Goal: Transaction & Acquisition: Obtain resource

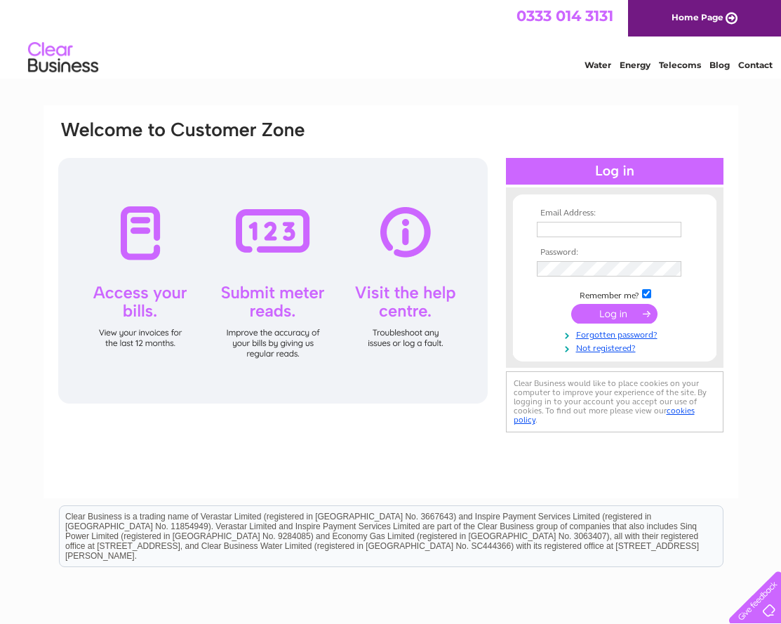
click at [602, 230] on input "text" at bounding box center [609, 229] width 145 height 15
type input "[EMAIL_ADDRESS][DOMAIN_NAME]"
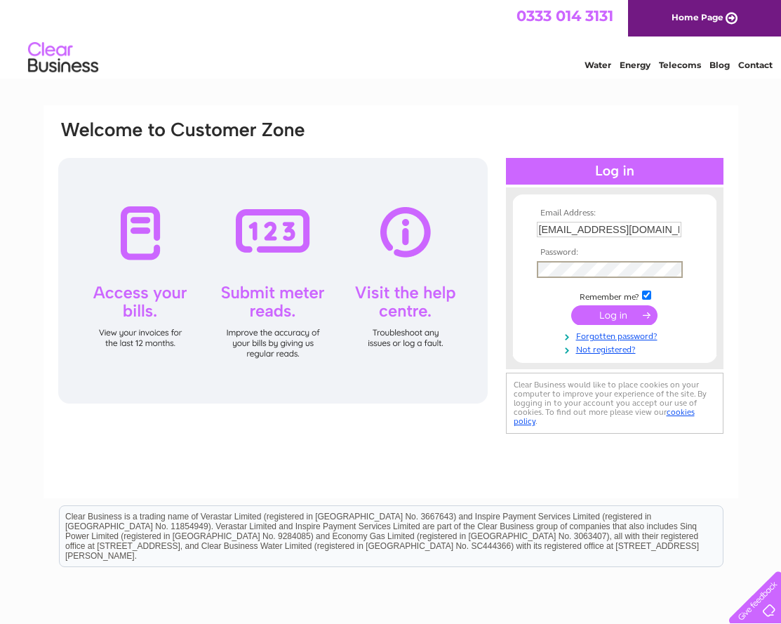
click at [639, 317] on input "submit" at bounding box center [614, 315] width 86 height 20
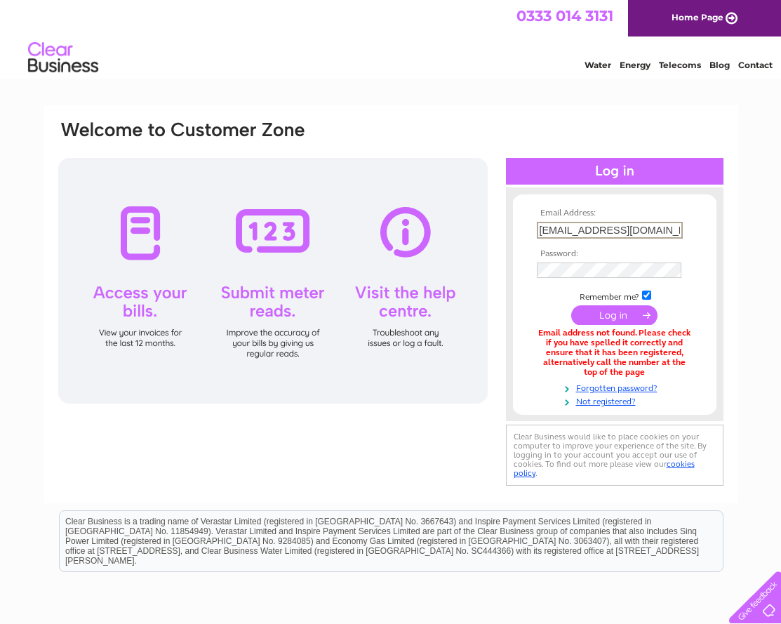
click at [675, 227] on input "[EMAIL_ADDRESS][DOMAIN_NAME]" at bounding box center [610, 230] width 146 height 17
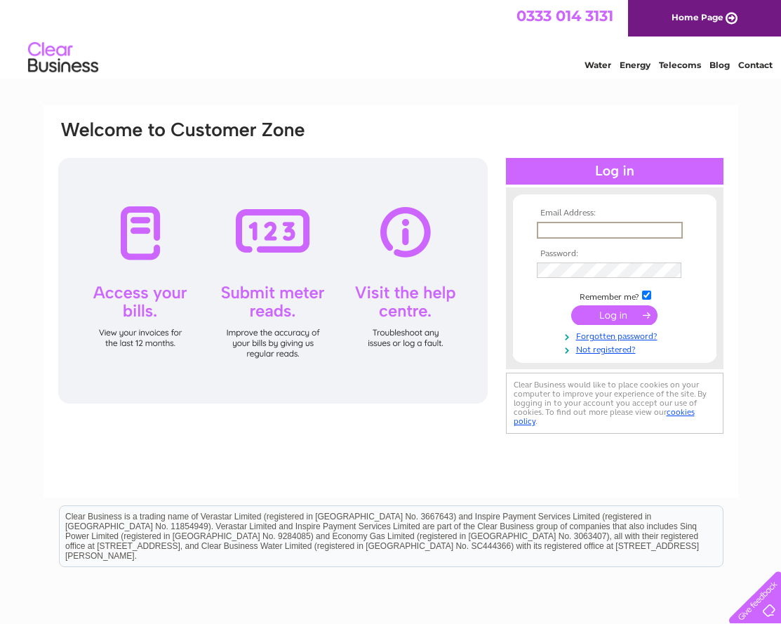
click at [576, 234] on input "text" at bounding box center [610, 230] width 146 height 17
type input "[EMAIL_ADDRESS][DOMAIN_NAME]"
click at [618, 316] on input "submit" at bounding box center [614, 315] width 86 height 20
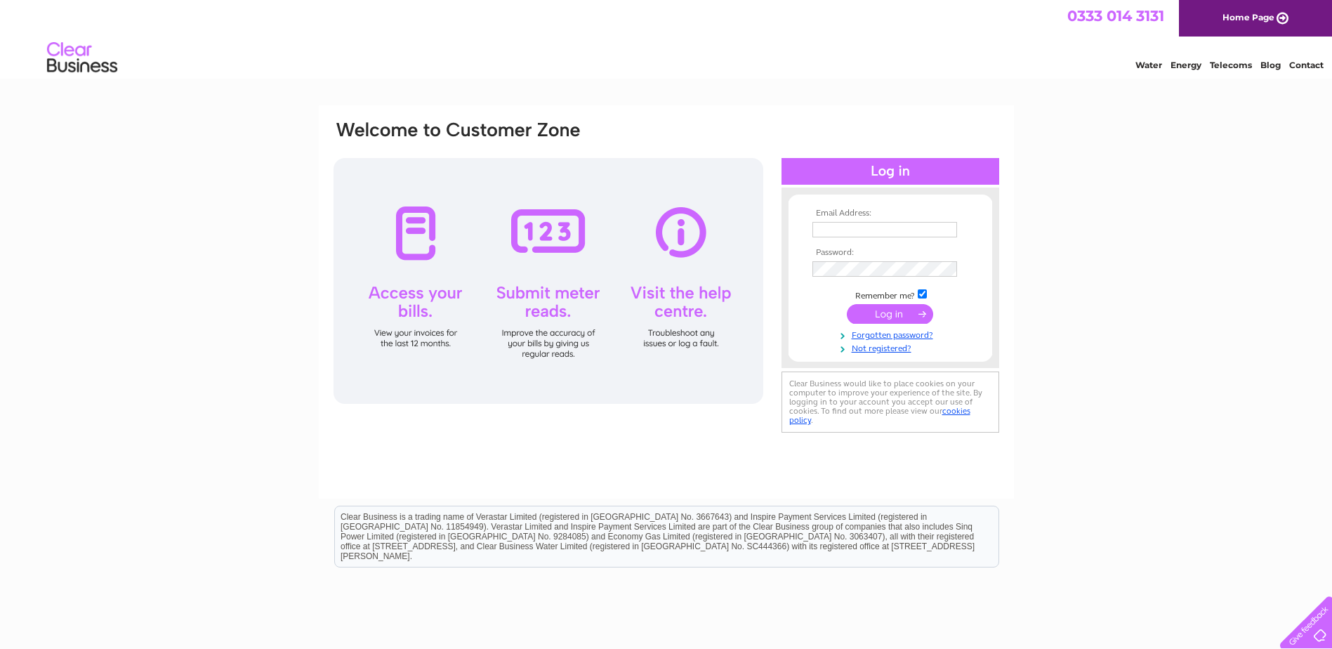
click at [861, 232] on input "text" at bounding box center [884, 229] width 145 height 15
type input "[EMAIL_ADDRESS][DOMAIN_NAME]"
click at [897, 312] on input "submit" at bounding box center [890, 314] width 86 height 20
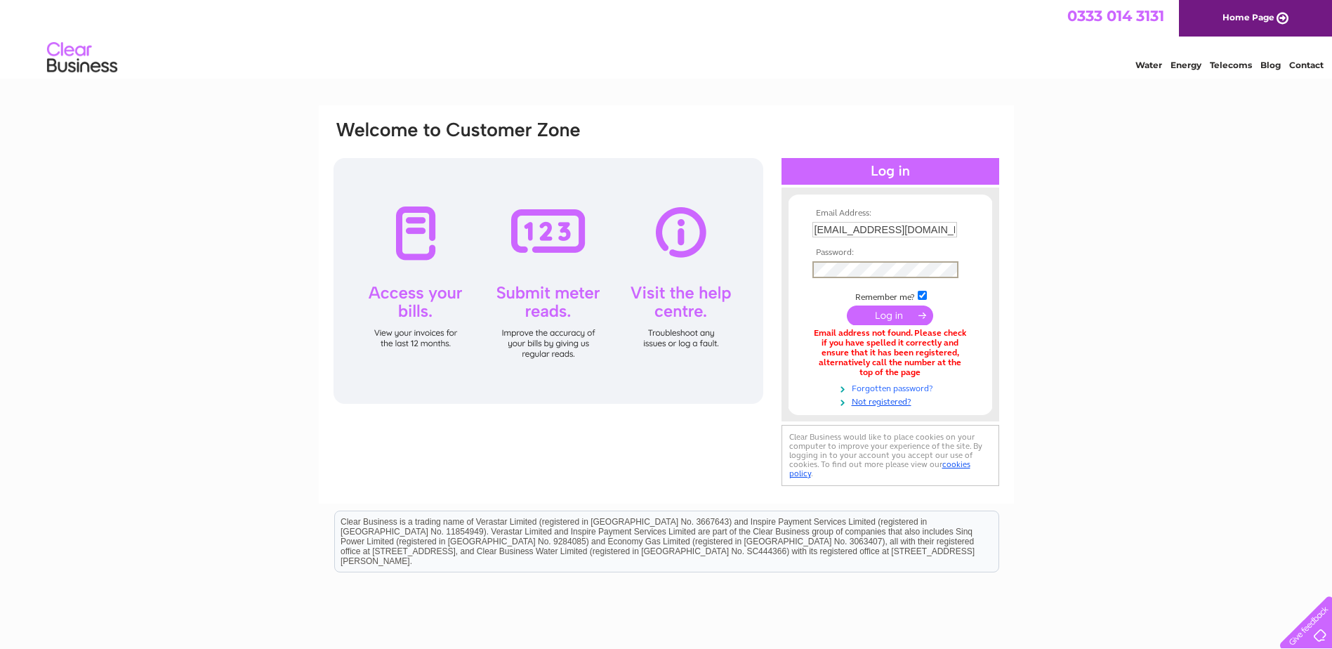
click at [918, 386] on link "Forgotten password?" at bounding box center [891, 387] width 159 height 13
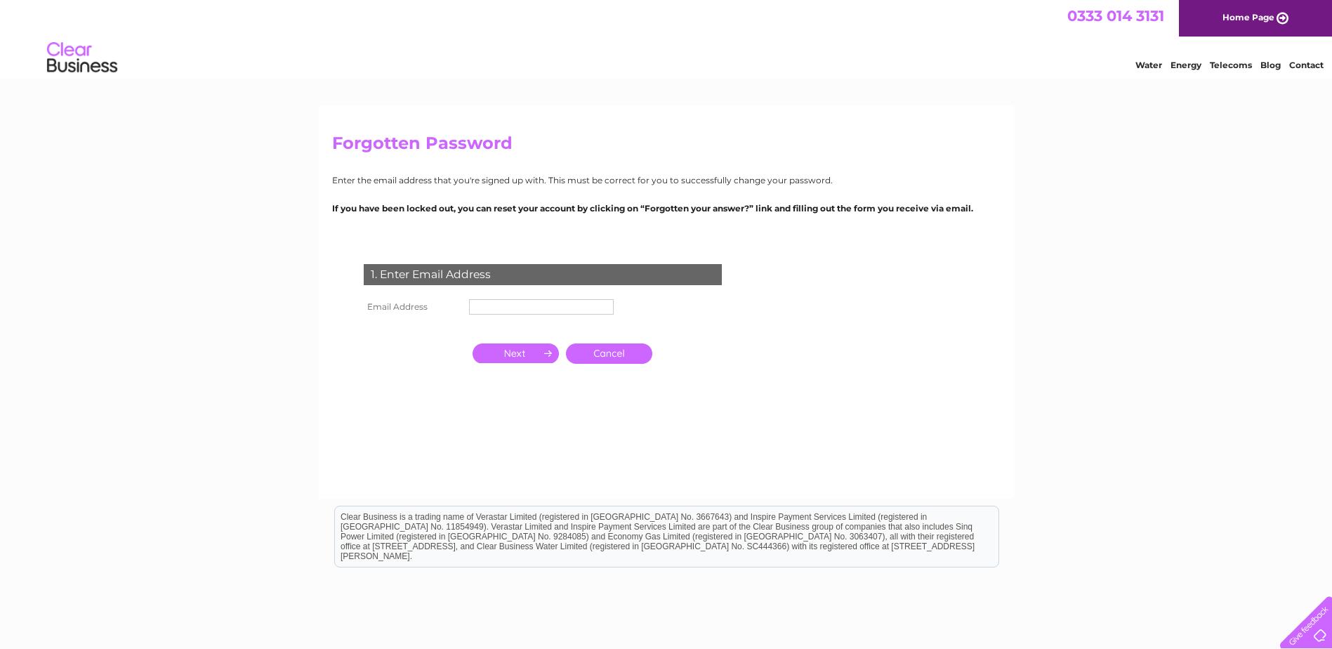
click at [506, 297] on td at bounding box center [541, 307] width 152 height 22
click at [512, 306] on input "text" at bounding box center [541, 306] width 145 height 15
type input "accounts@goldcrestfurnishings.co.uk"
click at [527, 360] on input "button" at bounding box center [515, 355] width 86 height 20
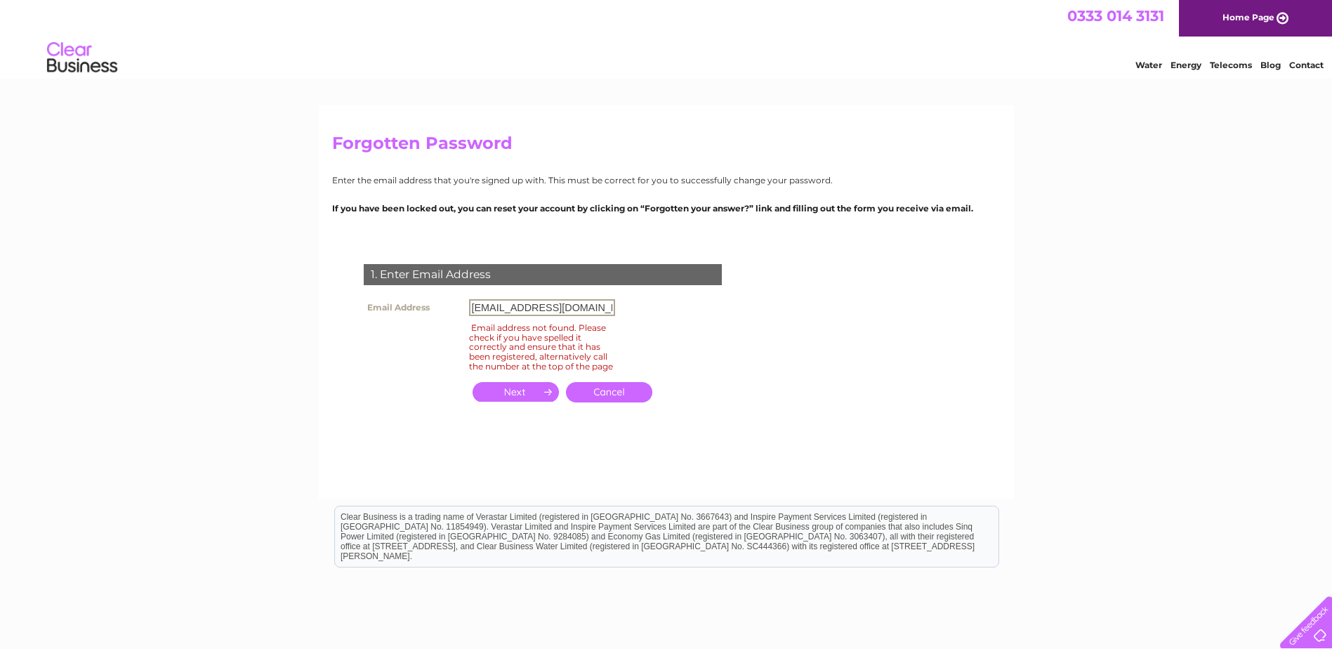
click at [602, 310] on input "accounts@goldcrestfurnishings.co.uk" at bounding box center [542, 307] width 146 height 17
click at [812, 343] on form "1. Enter Email Address Email Address accounts@goldcrestfurnishings.co.uk Email …" at bounding box center [666, 348] width 668 height 225
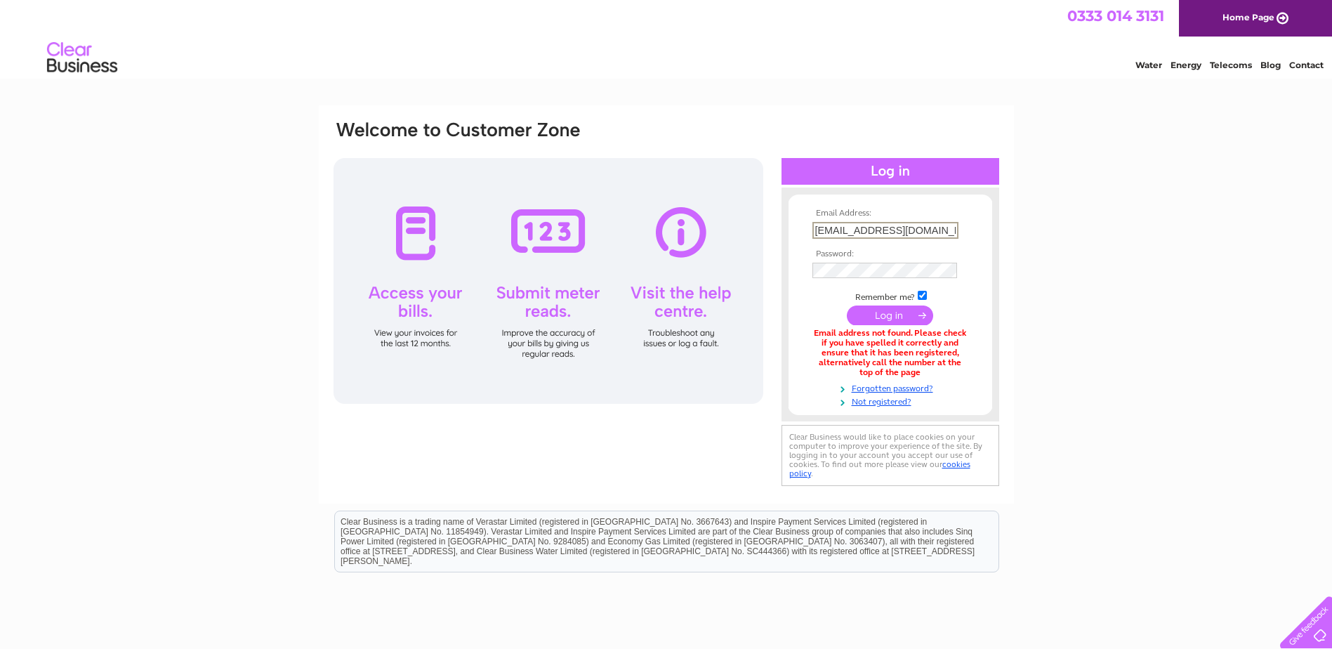
drag, startPoint x: 952, startPoint y: 228, endPoint x: 733, endPoint y: 235, distance: 219.1
click at [733, 237] on div "Email Address: [EMAIL_ADDRESS][DOMAIN_NAME] Password: Forgotten password?" at bounding box center [666, 304] width 668 height 370
type input "k"
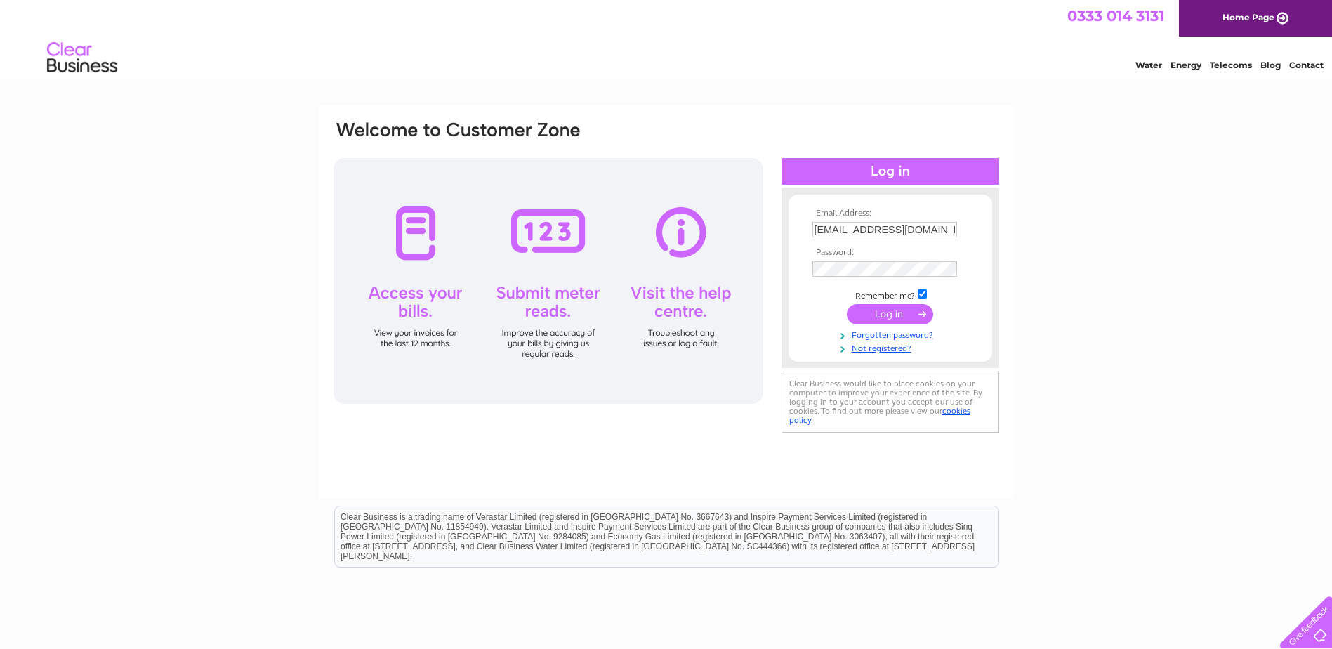
click at [1257, 15] on link "Home Page" at bounding box center [1255, 18] width 153 height 37
click at [831, 224] on input "text" at bounding box center [884, 229] width 145 height 15
type input "[EMAIL_ADDRESS][DOMAIN_NAME]"
click at [895, 319] on input "submit" at bounding box center [890, 315] width 86 height 20
click at [892, 312] on input "submit" at bounding box center [890, 314] width 86 height 20
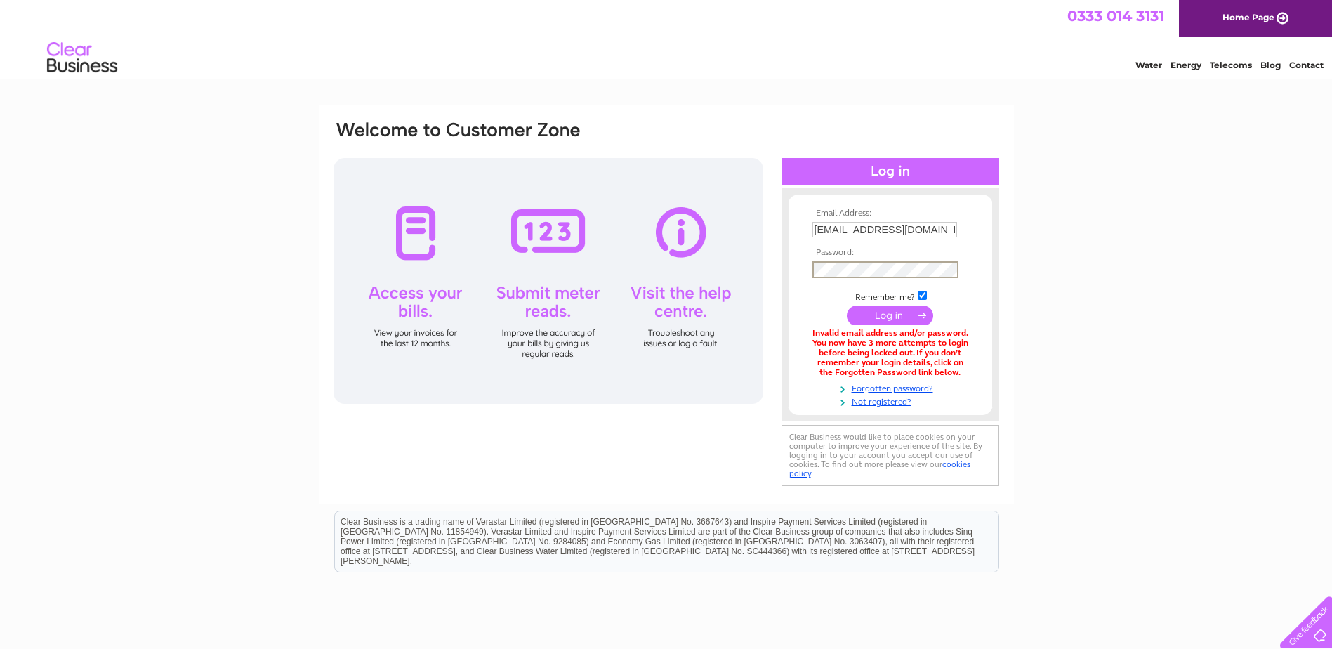
click at [923, 233] on input "[EMAIL_ADDRESS][DOMAIN_NAME]" at bounding box center [884, 229] width 145 height 15
click at [913, 317] on input "submit" at bounding box center [890, 315] width 86 height 20
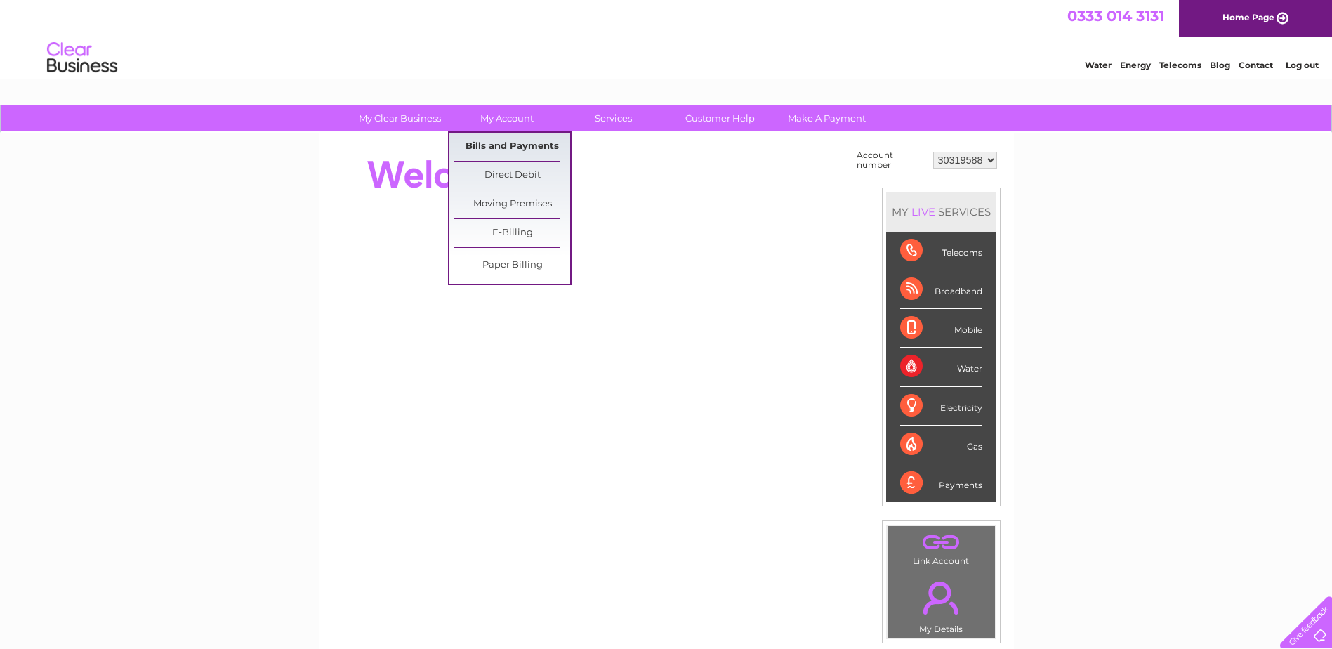
click at [494, 143] on link "Bills and Payments" at bounding box center [512, 147] width 116 height 28
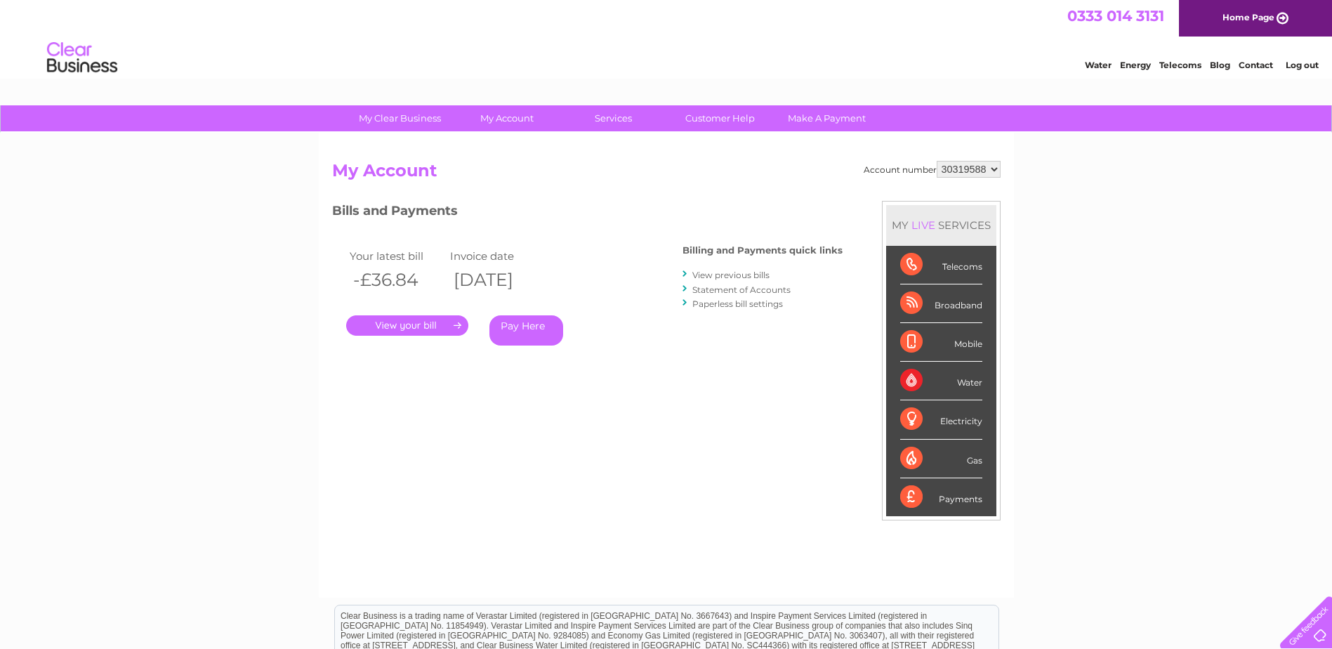
click at [412, 326] on link "." at bounding box center [407, 325] width 122 height 20
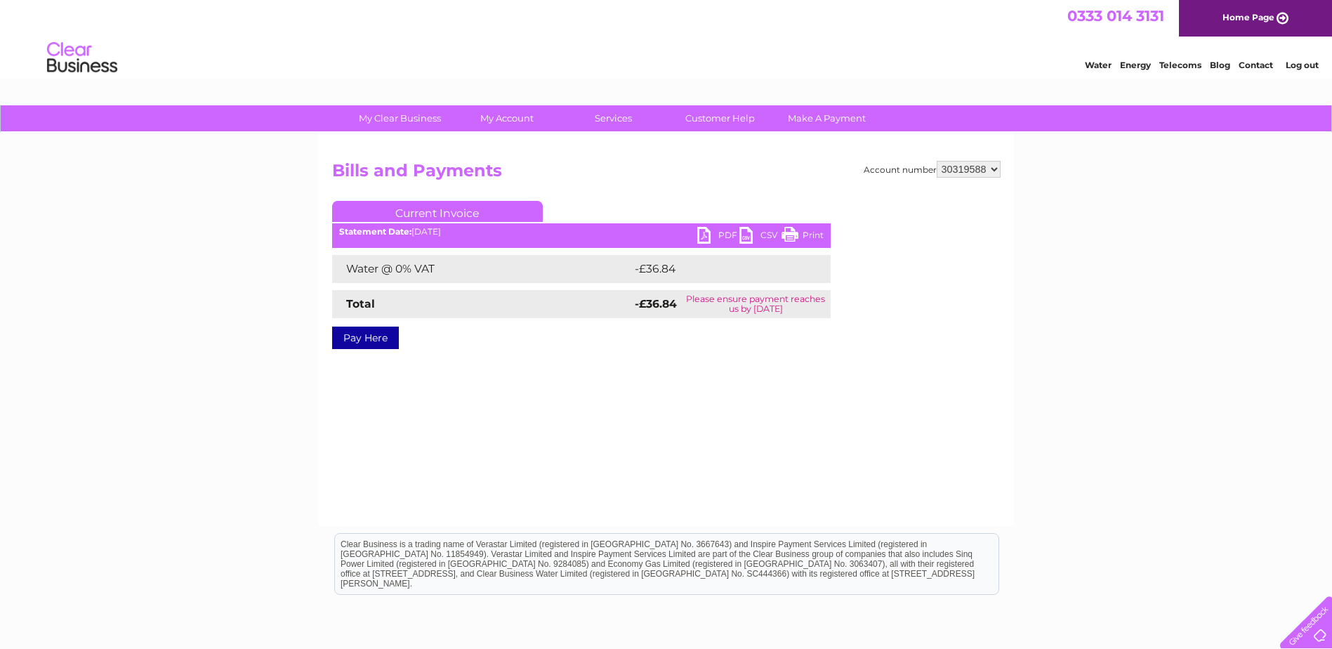
click at [725, 234] on link "PDF" at bounding box center [718, 237] width 42 height 20
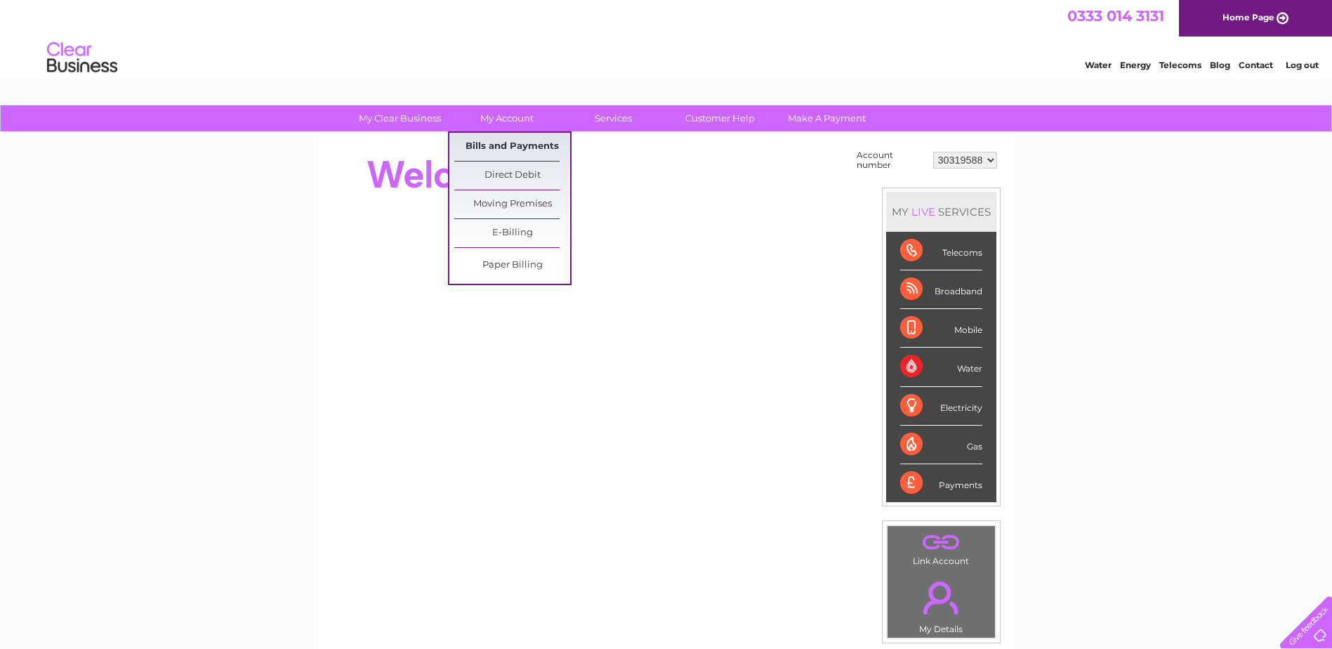
click at [519, 145] on link "Bills and Payments" at bounding box center [512, 147] width 116 height 28
click at [510, 118] on link "My Account" at bounding box center [507, 118] width 116 height 26
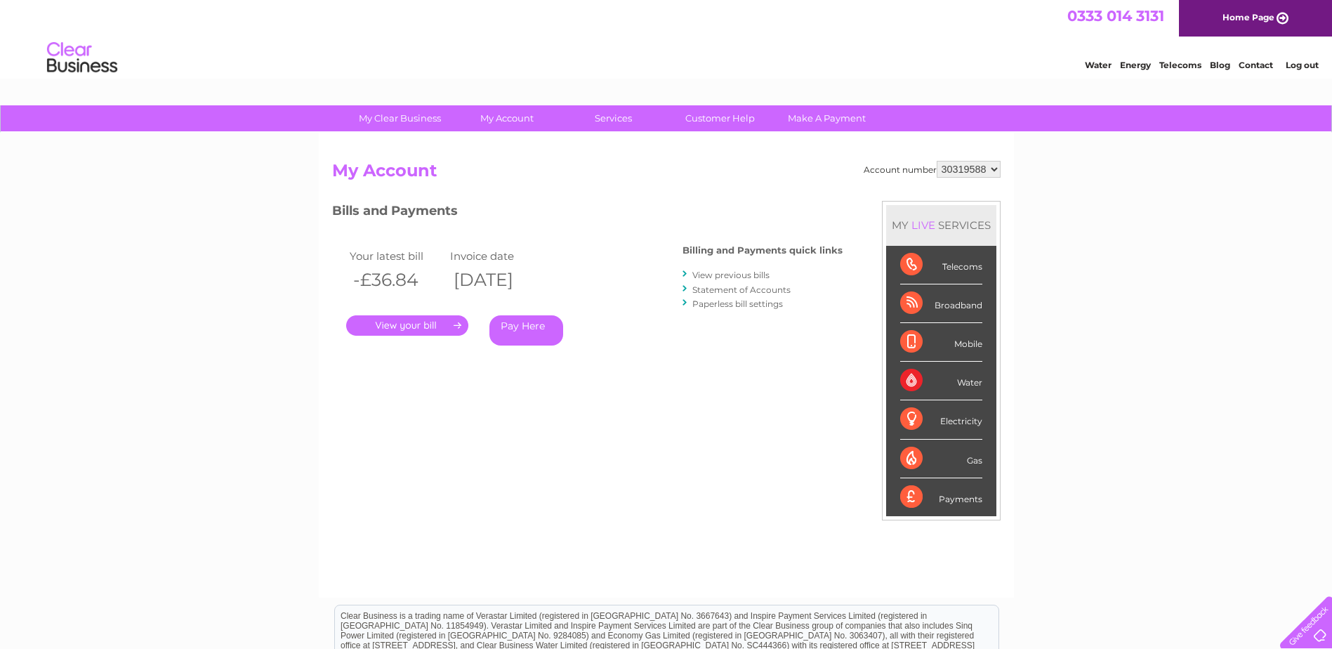
click at [998, 166] on select "30319588" at bounding box center [969, 169] width 64 height 17
click at [992, 173] on select "30319588" at bounding box center [969, 169] width 64 height 17
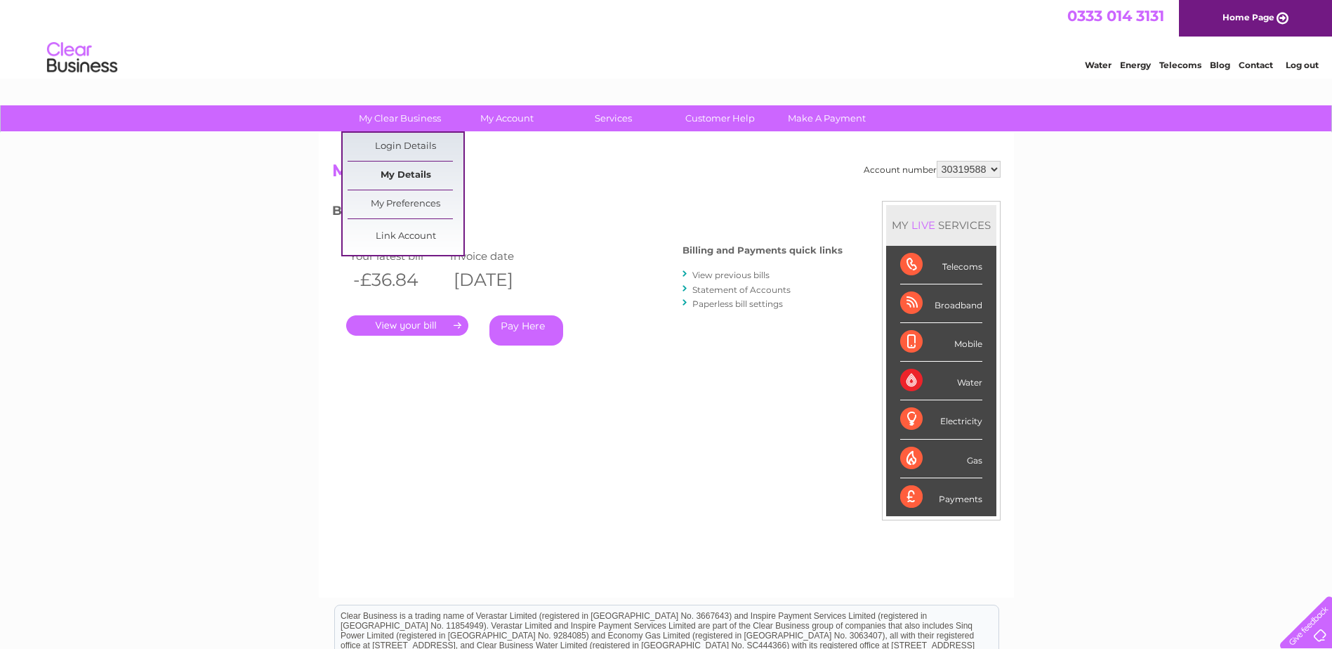
click at [415, 171] on link "My Details" at bounding box center [406, 175] width 116 height 28
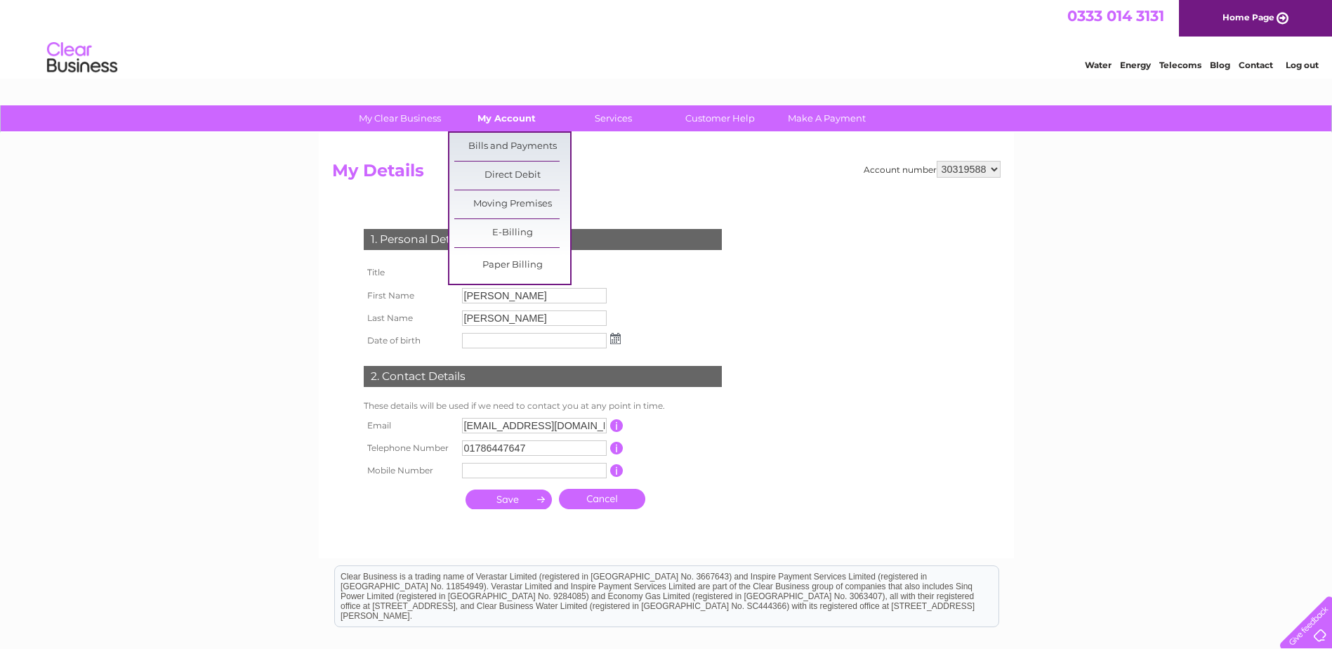
click at [531, 113] on link "My Account" at bounding box center [507, 118] width 116 height 26
click at [526, 144] on link "Bills and Payments" at bounding box center [512, 147] width 116 height 28
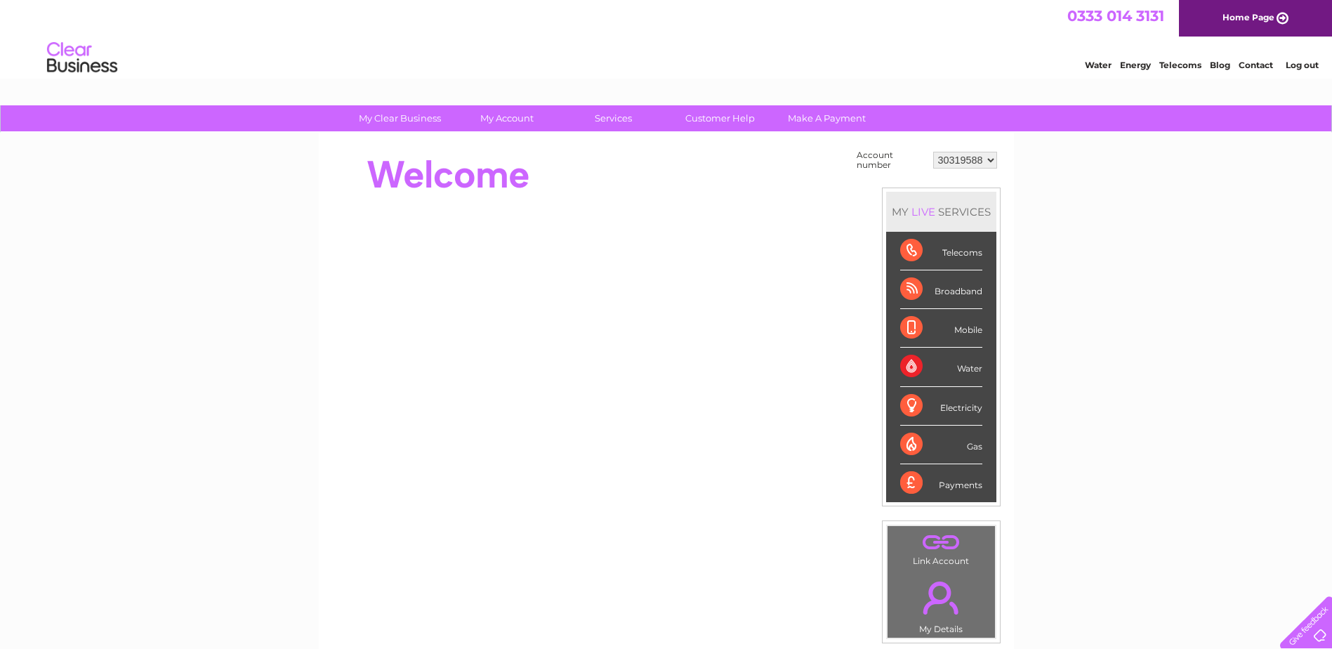
click at [991, 161] on select "30319588" at bounding box center [965, 160] width 64 height 17
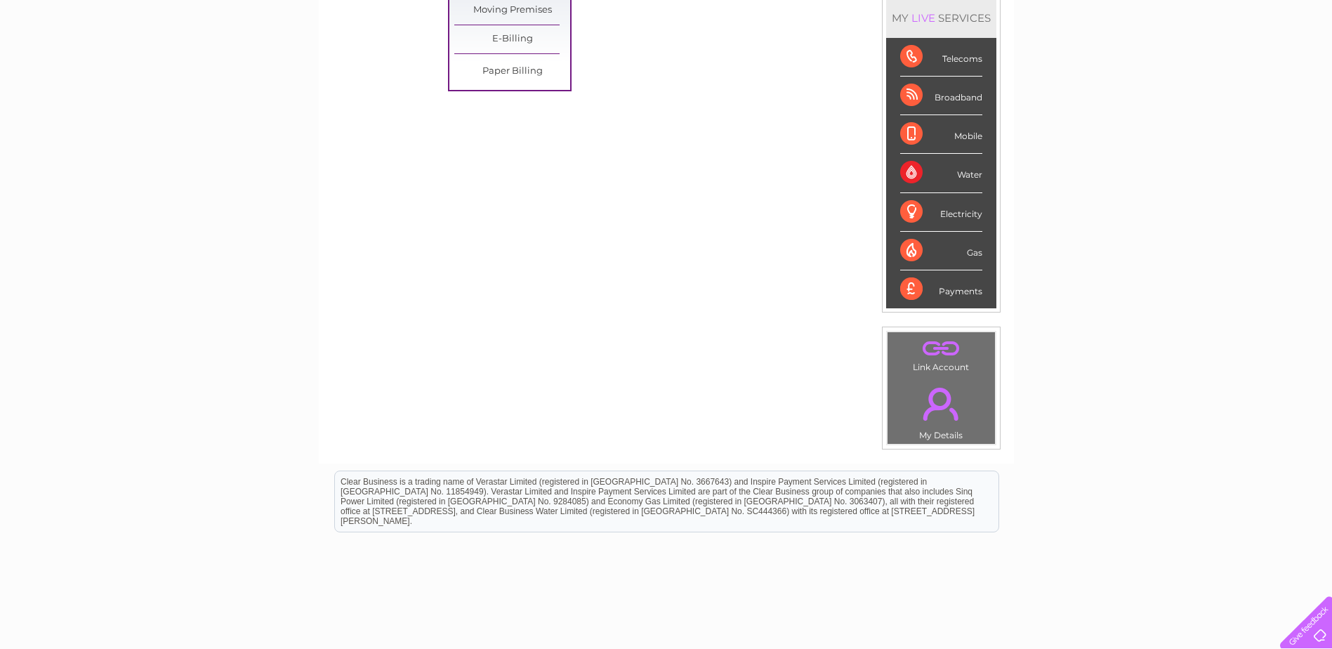
scroll to position [259, 0]
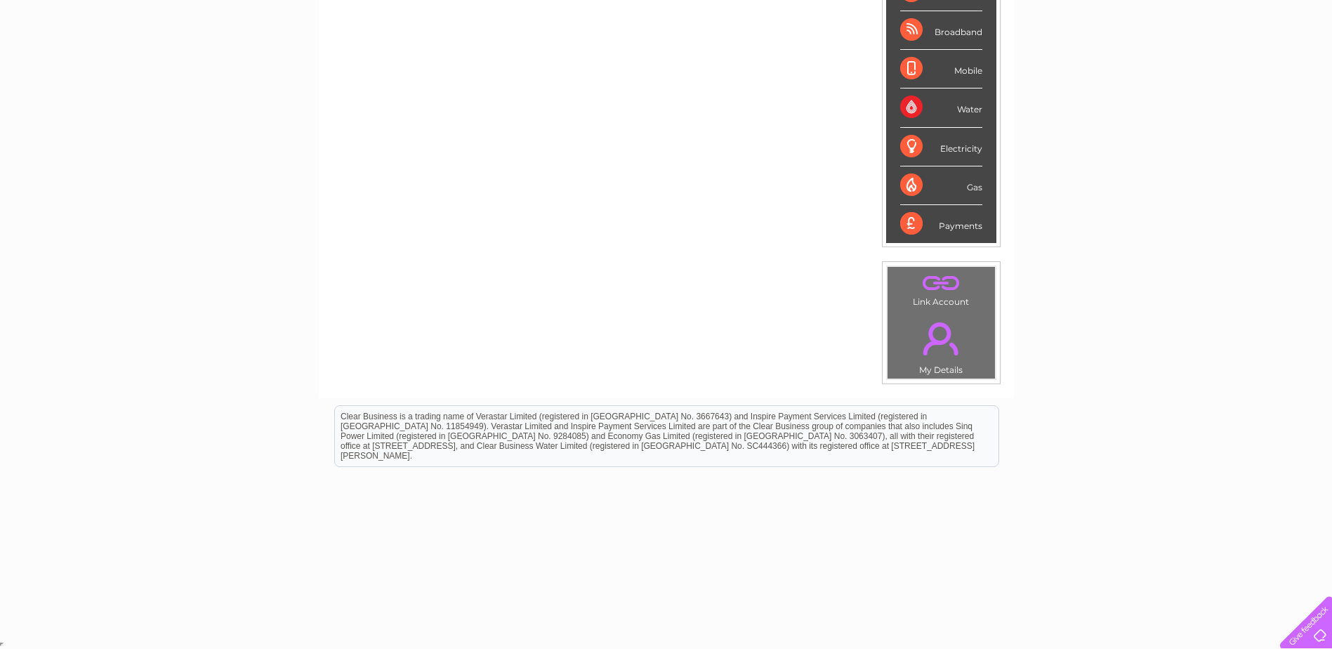
click at [941, 282] on link "." at bounding box center [941, 282] width 100 height 25
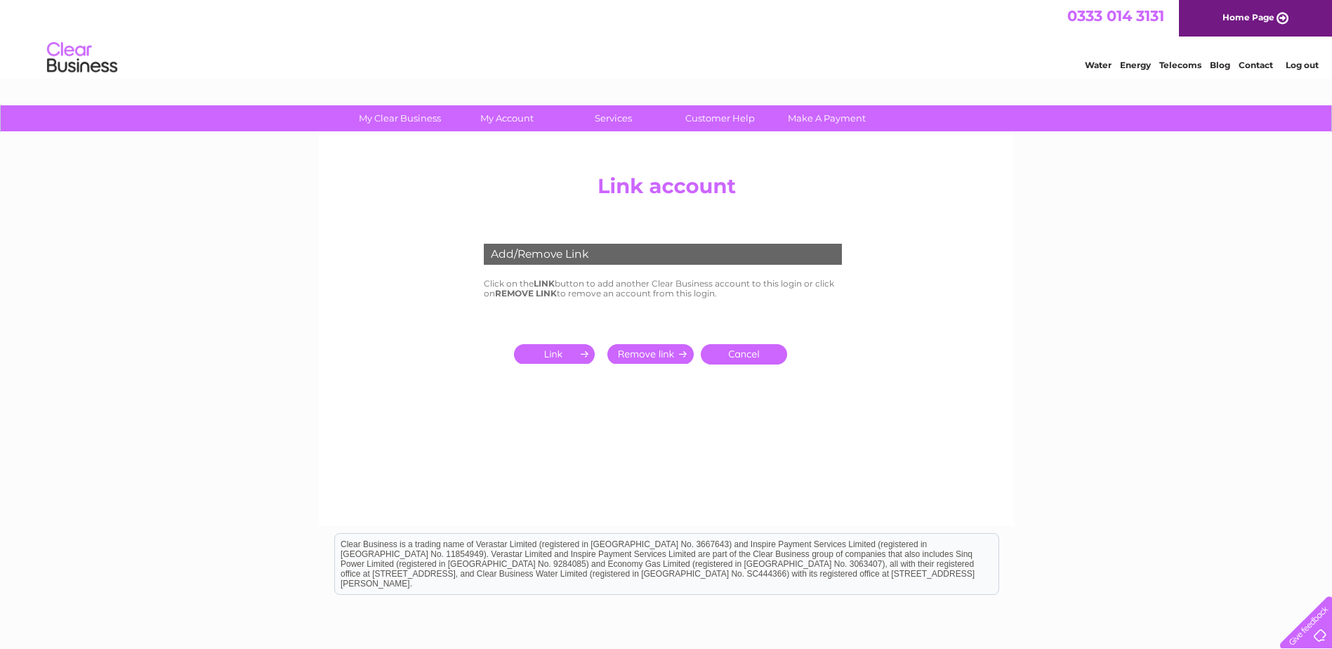
click at [753, 340] on td "Cancel" at bounding box center [773, 353] width 152 height 27
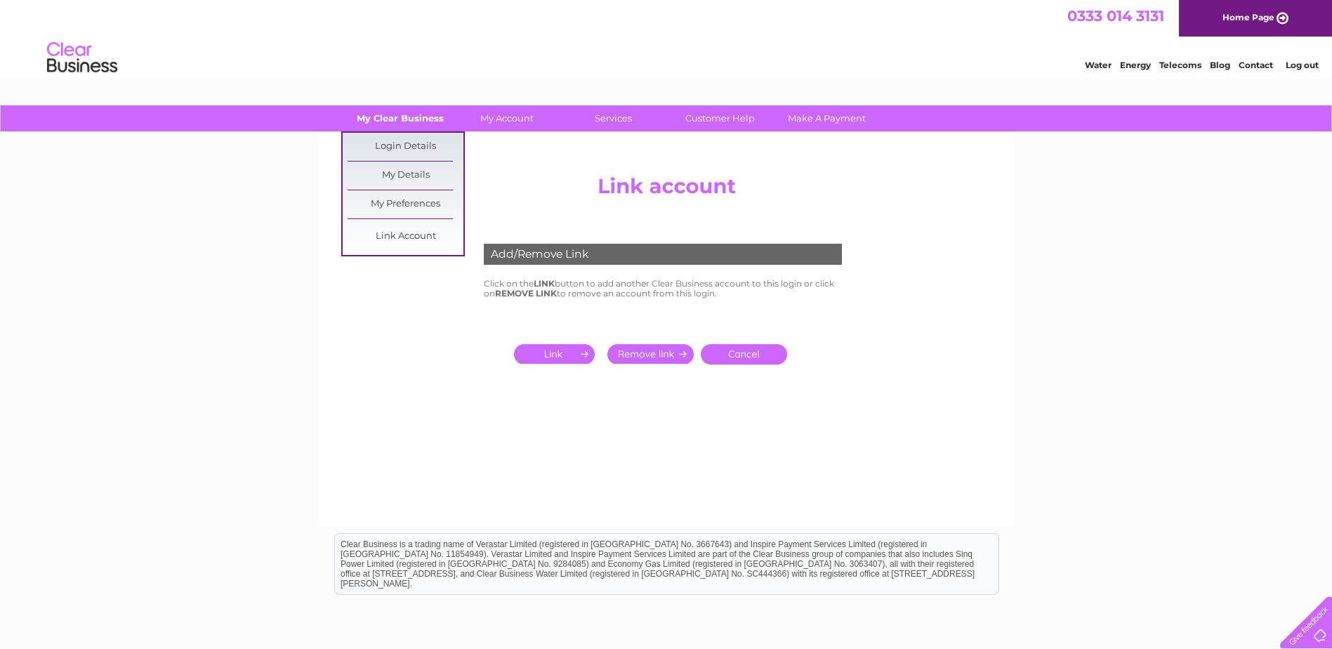
click at [422, 120] on link "My Clear Business" at bounding box center [400, 118] width 116 height 26
click at [423, 172] on link "My Details" at bounding box center [406, 175] width 116 height 28
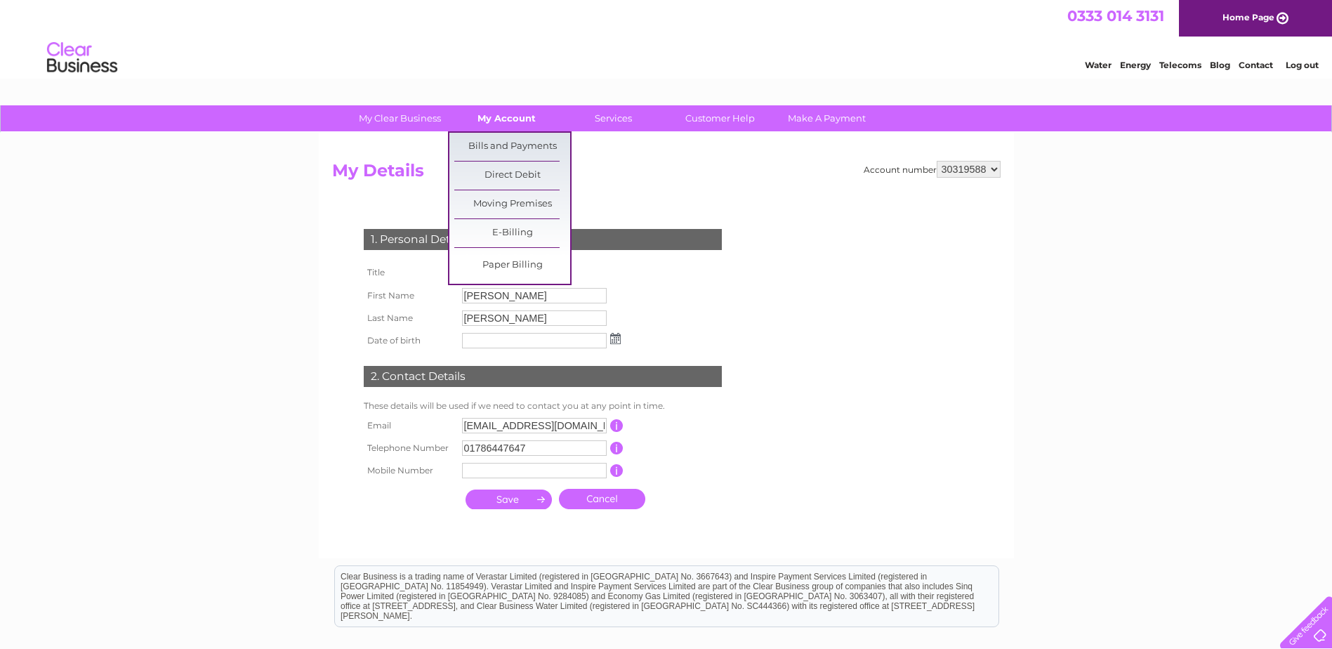
click at [531, 124] on link "My Account" at bounding box center [507, 118] width 116 height 26
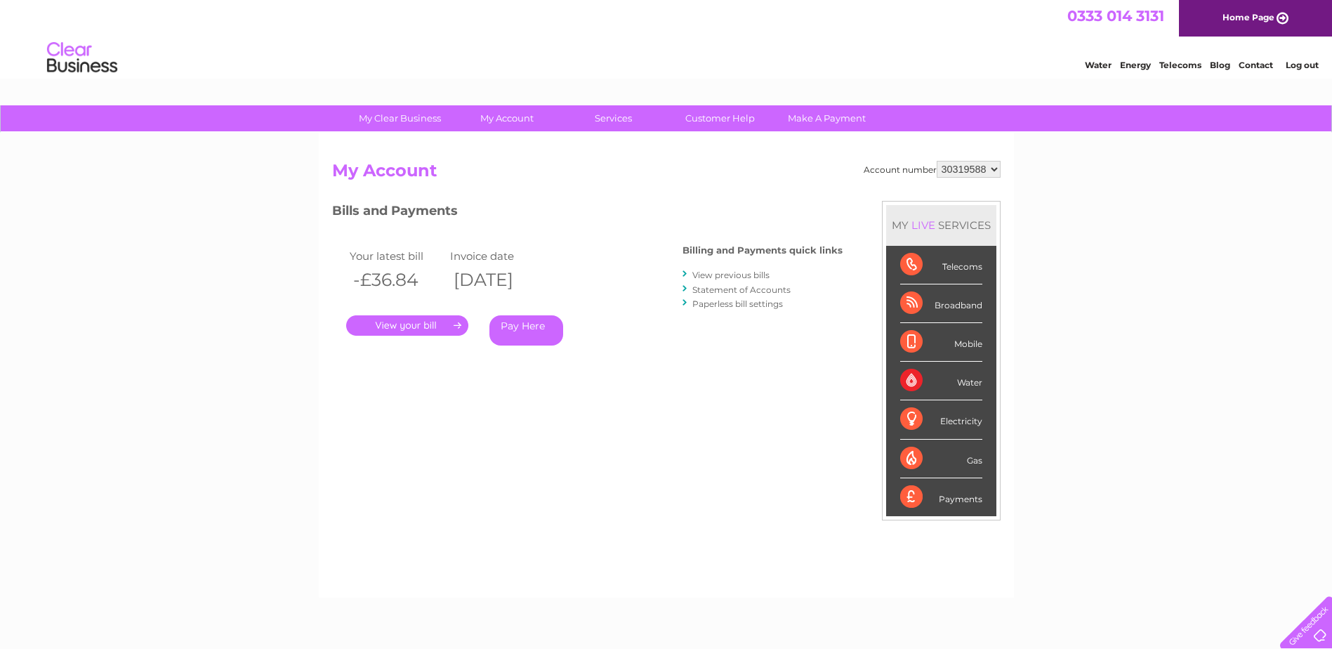
click at [537, 151] on div "Account number 30319588 My Account MY LIVE SERVICES Telecoms Broadband Mobile W…" at bounding box center [666, 365] width 695 height 465
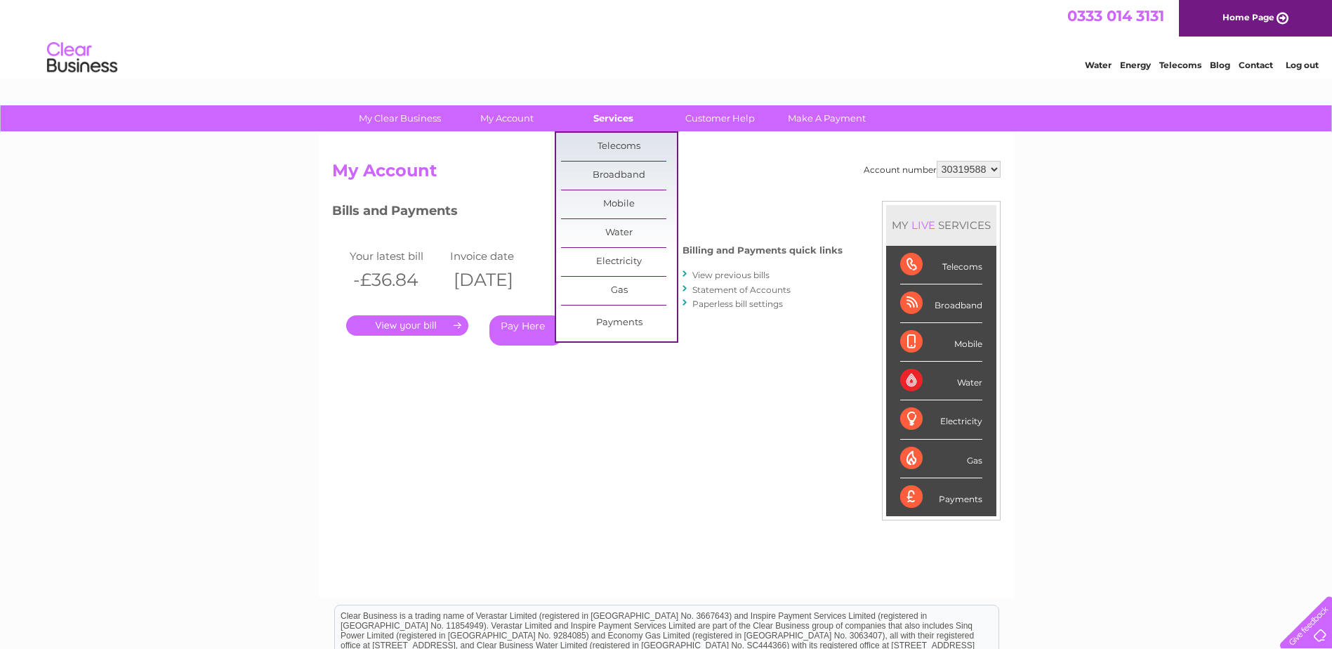
click at [609, 117] on link "Services" at bounding box center [613, 118] width 116 height 26
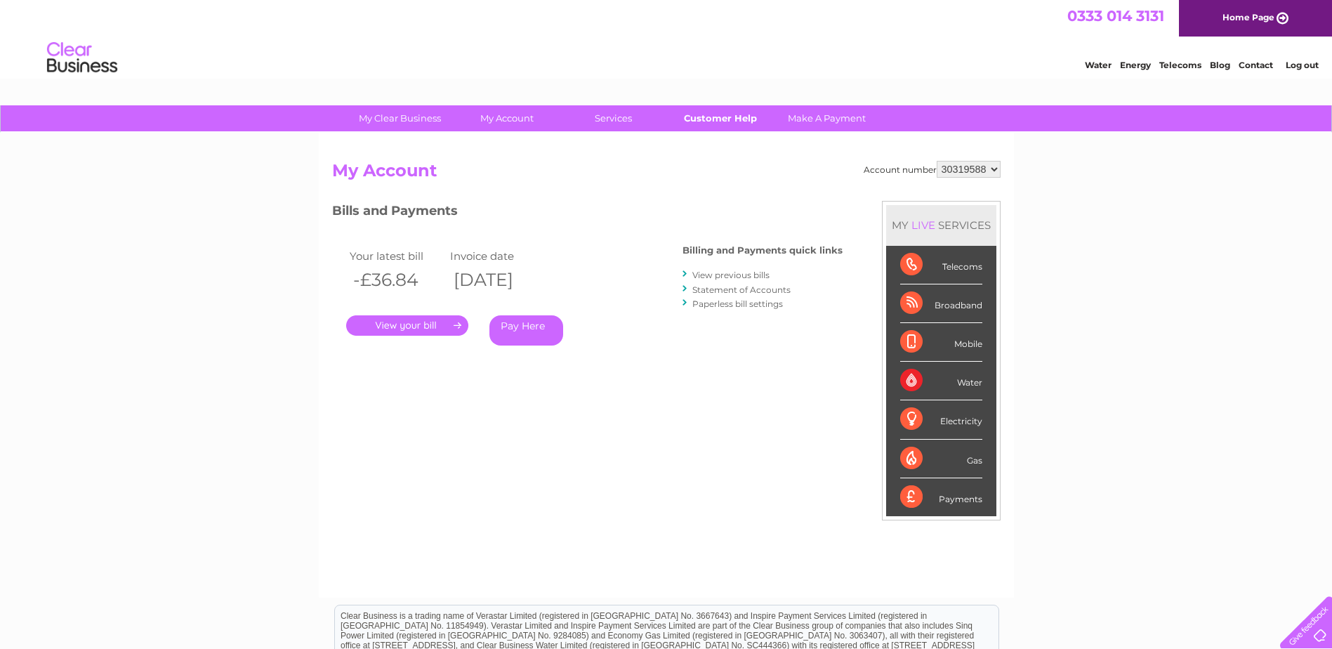
click at [743, 113] on link "Customer Help" at bounding box center [720, 118] width 116 height 26
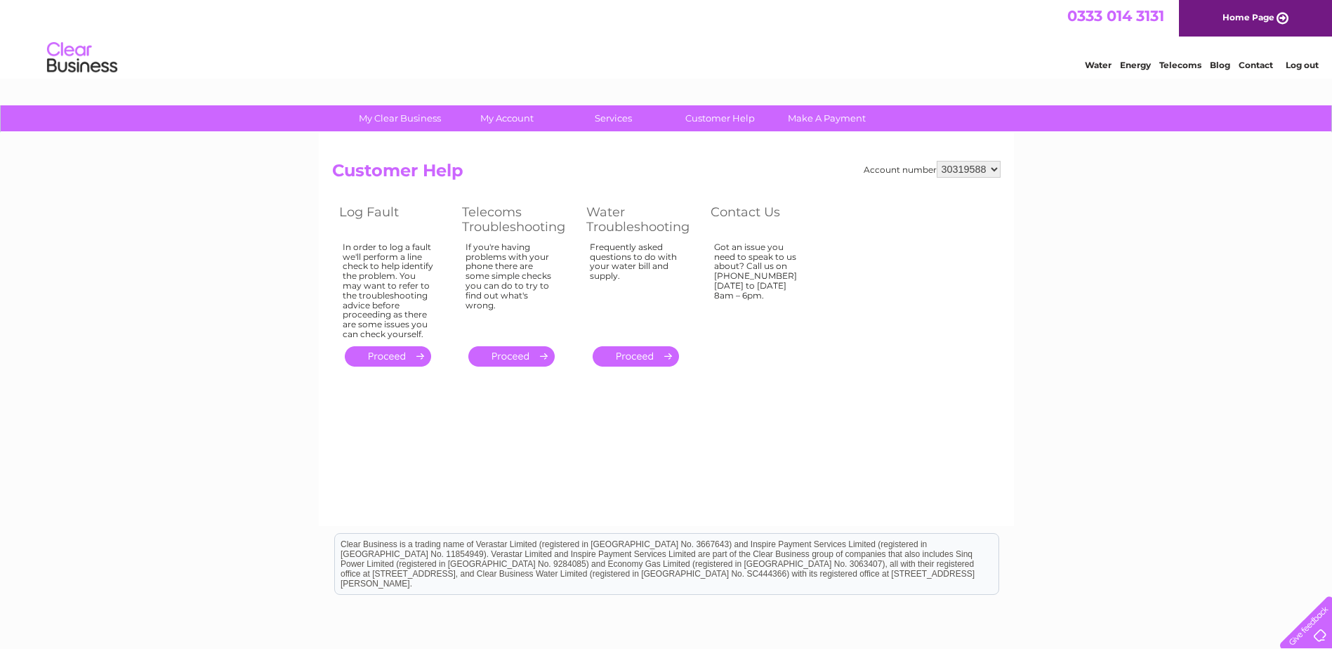
click at [995, 169] on select "30319588" at bounding box center [969, 169] width 64 height 17
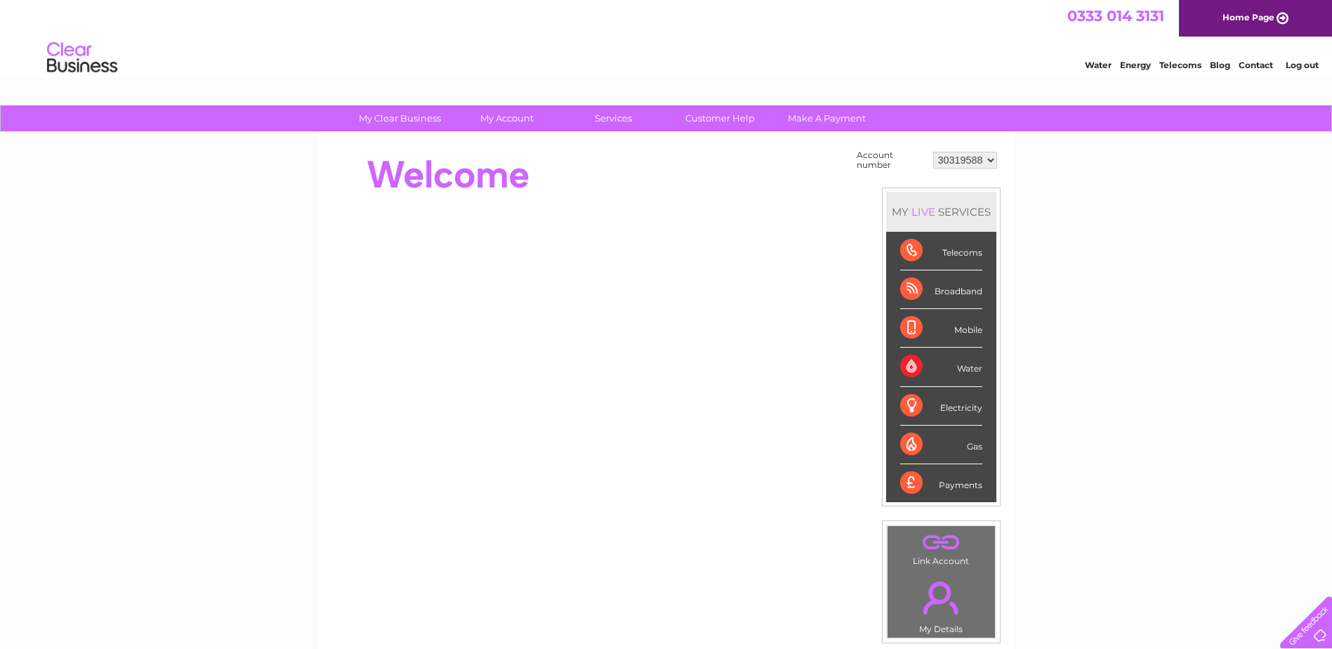
click at [1308, 66] on link "Log out" at bounding box center [1301, 65] width 33 height 11
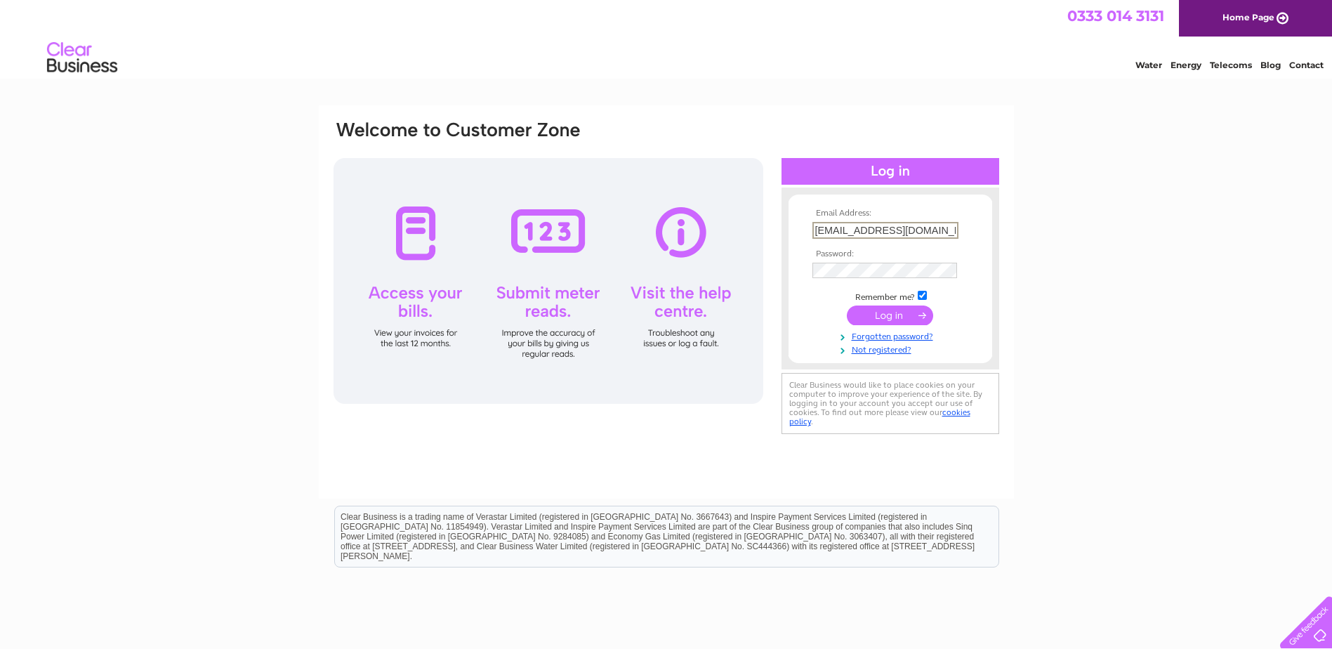
click at [920, 225] on input "morag@goldcrestfurnishings.co.uk" at bounding box center [885, 230] width 146 height 17
drag, startPoint x: 777, startPoint y: 227, endPoint x: 727, endPoint y: 227, distance: 50.5
click at [727, 227] on div "Email Address: morag@goldcrestfurnishings.co.uk Password:" at bounding box center [666, 278] width 668 height 318
drag, startPoint x: 872, startPoint y: 234, endPoint x: 732, endPoint y: 230, distance: 139.8
click at [732, 230] on div "Email Address: hings.co.uk Invalid Email Address Password:" at bounding box center [666, 285] width 668 height 332
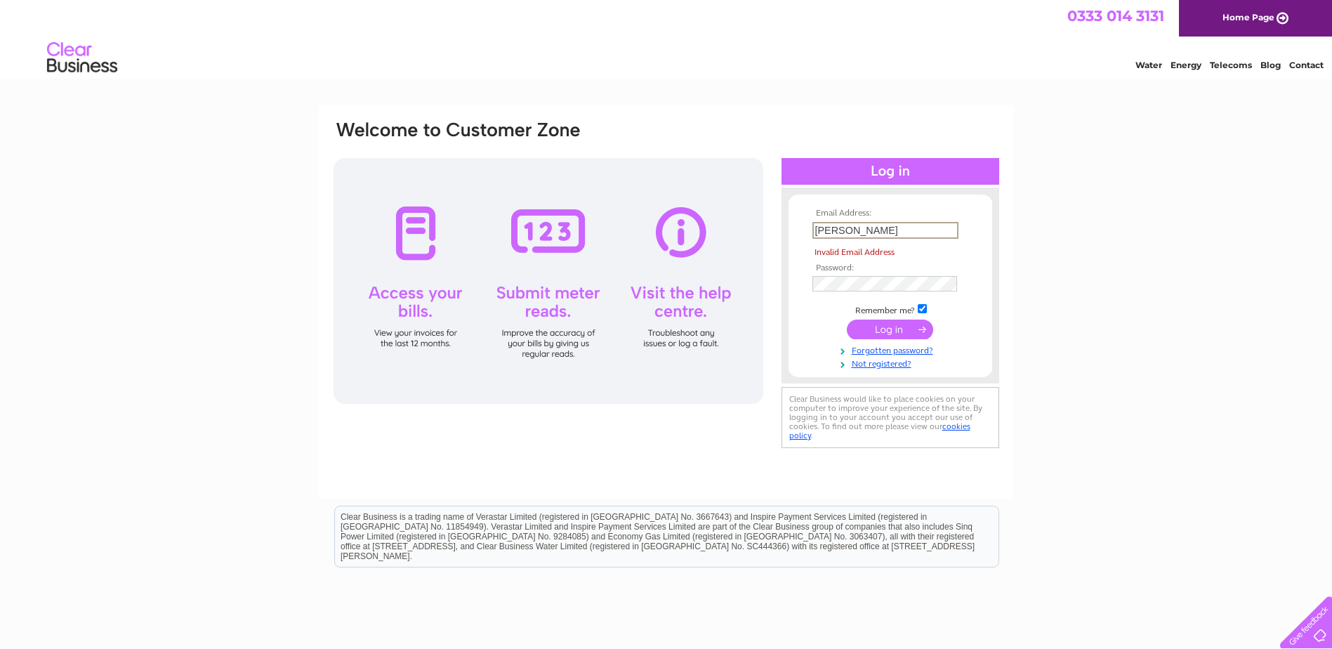
type input "sandy@thegcgroup.co.uk"
click at [898, 310] on input "submit" at bounding box center [890, 315] width 86 height 20
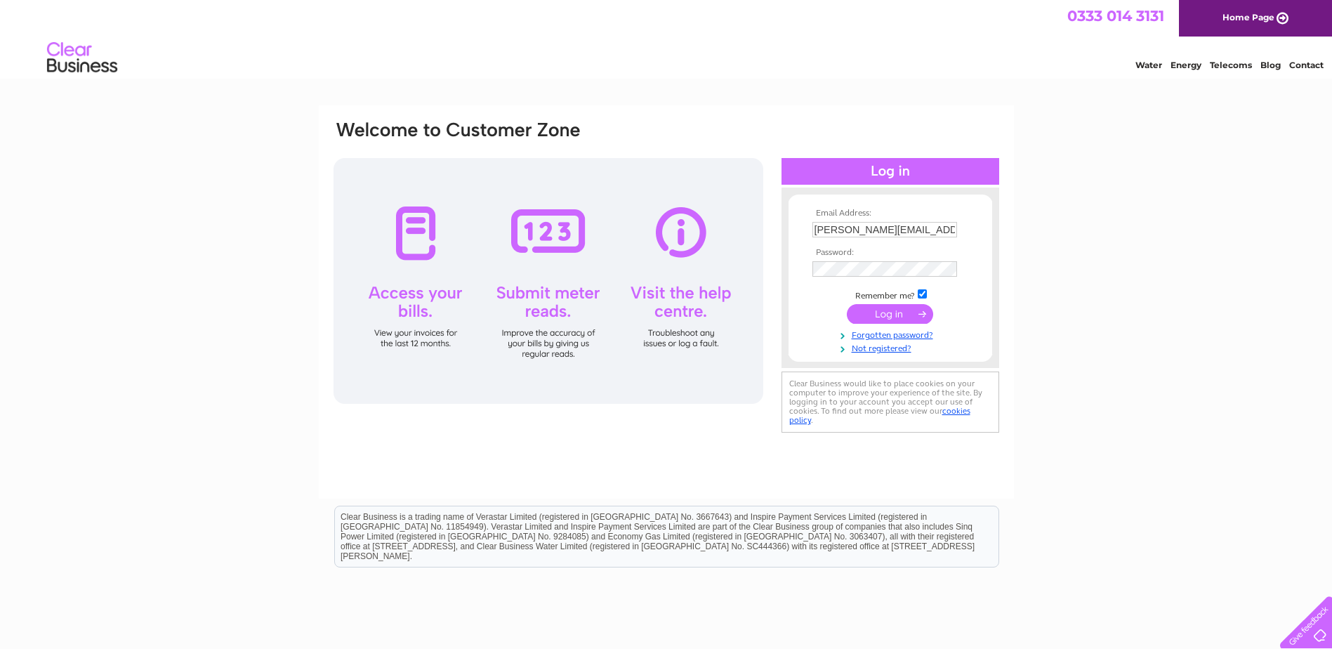
click at [881, 316] on input "submit" at bounding box center [890, 314] width 86 height 20
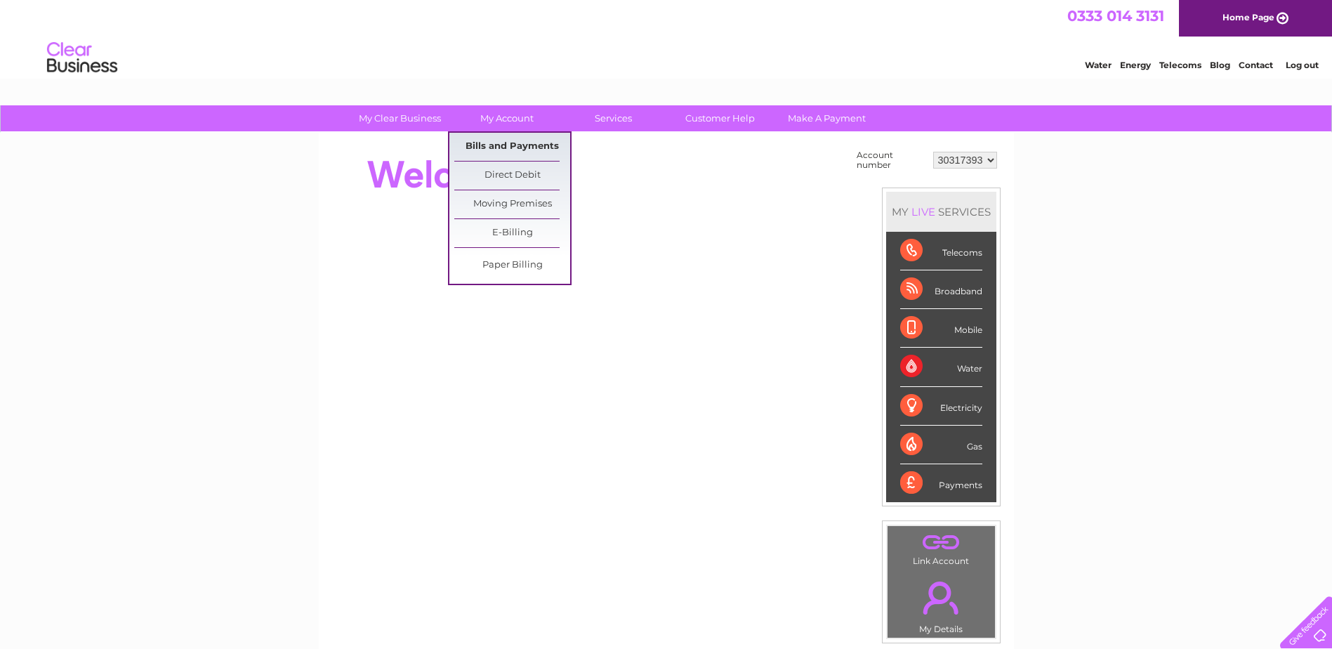
click at [523, 148] on link "Bills and Payments" at bounding box center [512, 147] width 116 height 28
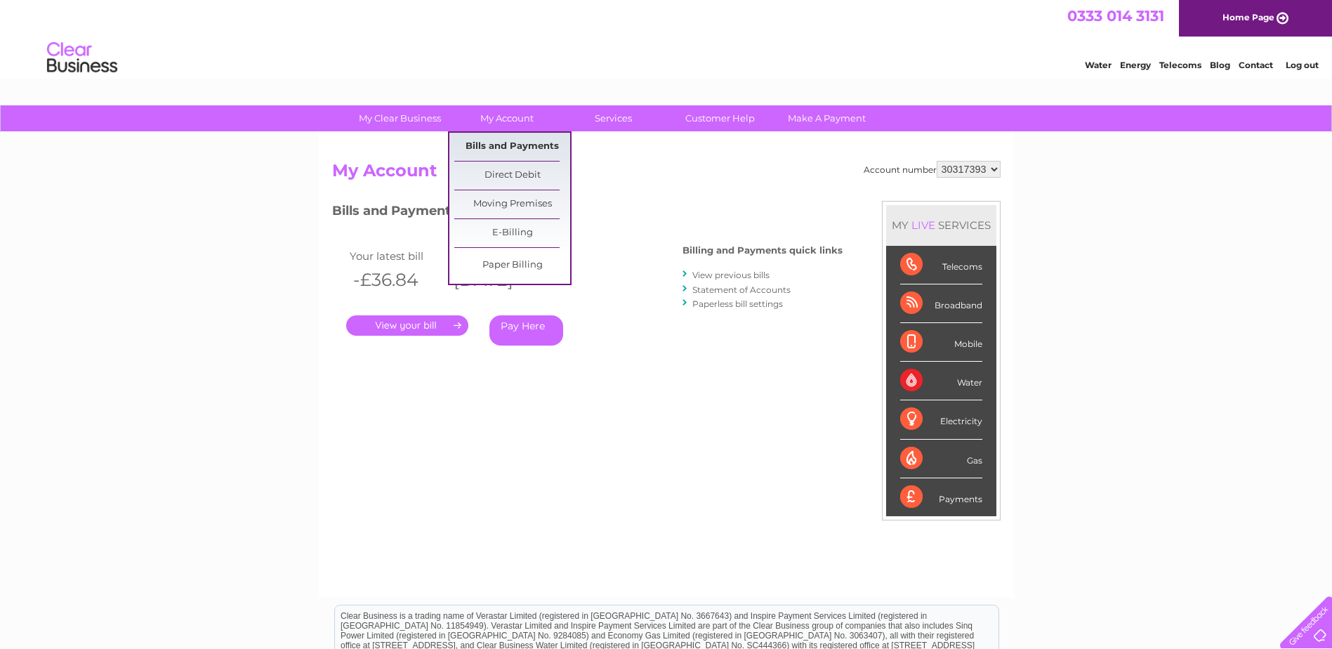
click at [519, 139] on link "Bills and Payments" at bounding box center [512, 147] width 116 height 28
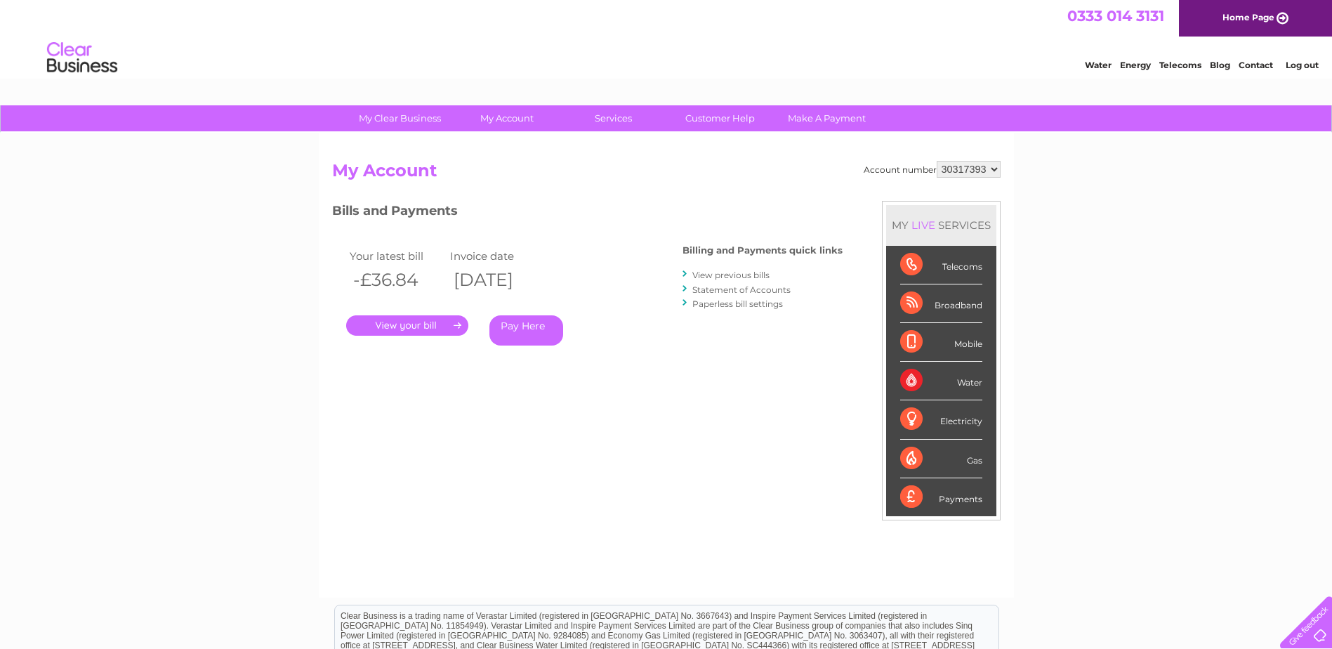
click at [382, 323] on link "." at bounding box center [407, 325] width 122 height 20
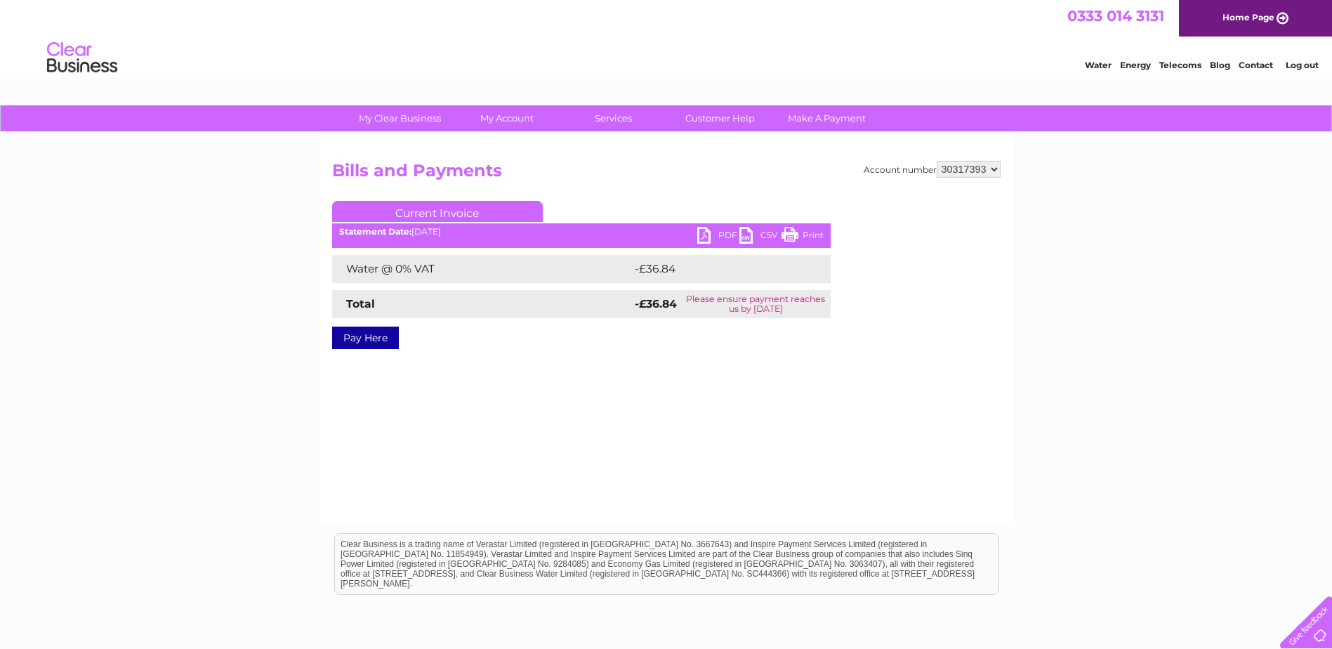
click at [712, 232] on link "PDF" at bounding box center [718, 237] width 42 height 20
